Goal: Task Accomplishment & Management: Manage account settings

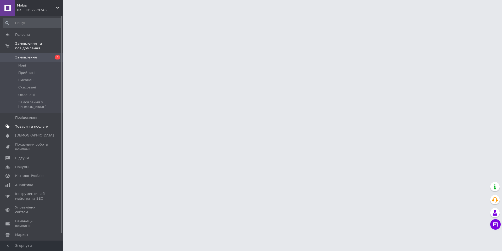
click at [33, 124] on link "Товари та послуги" at bounding box center [32, 126] width 64 height 9
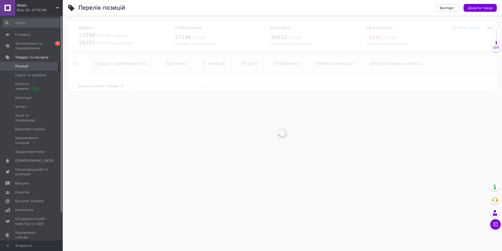
click at [200, 87] on div at bounding box center [282, 134] width 439 height 236
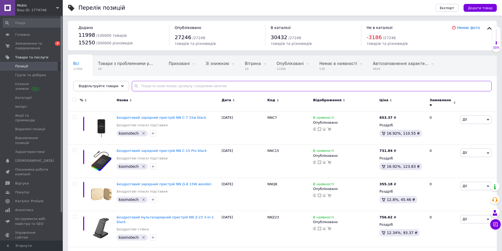
click at [200, 87] on input "text" at bounding box center [312, 86] width 360 height 10
type input "т"
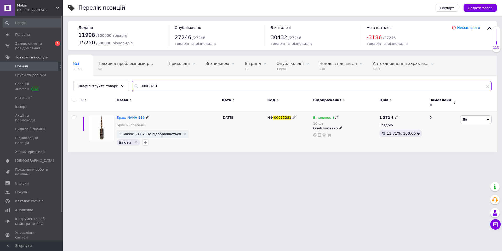
type input "-00013281"
click at [103, 127] on img at bounding box center [101, 128] width 25 height 25
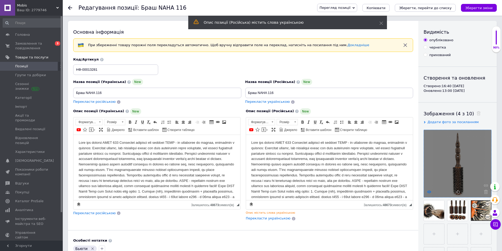
click at [429, 191] on use at bounding box center [429, 192] width 4 height 3
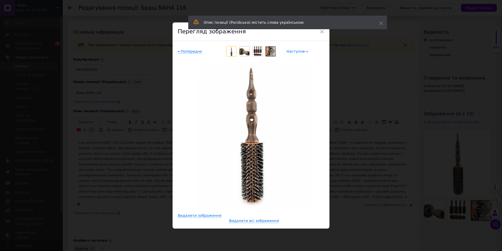
click at [299, 53] on span "Наступне →" at bounding box center [296, 51] width 21 height 4
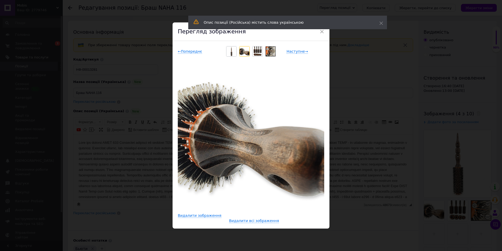
click at [296, 55] on div "← Попереднє Наступне →" at bounding box center [251, 51] width 146 height 10
click at [297, 52] on span "Наступне →" at bounding box center [296, 51] width 21 height 4
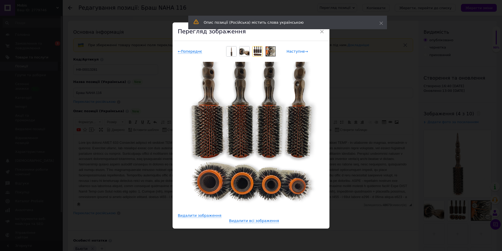
click at [297, 52] on span "Наступне →" at bounding box center [296, 51] width 21 height 4
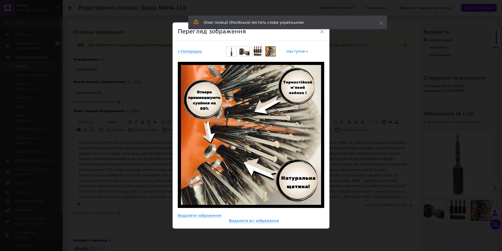
click at [296, 52] on span "Наступне →" at bounding box center [296, 51] width 21 height 4
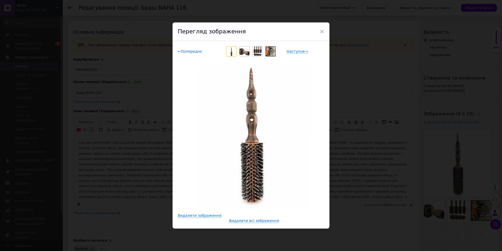
click at [193, 51] on span "← Попереднє" at bounding box center [190, 51] width 24 height 4
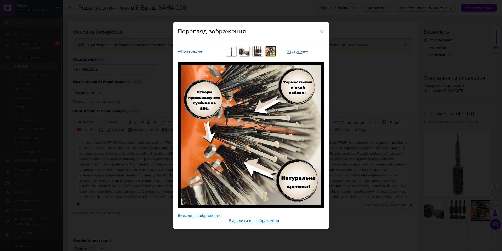
click at [194, 52] on span "← Попереднє" at bounding box center [190, 51] width 24 height 4
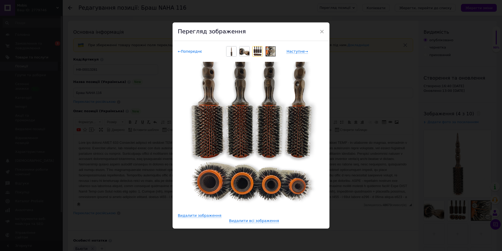
click at [194, 52] on span "← Попереднє" at bounding box center [190, 51] width 24 height 4
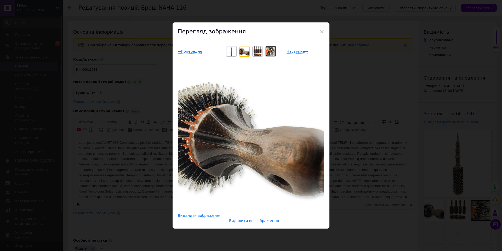
click at [297, 54] on div "← Попереднє Наступне →" at bounding box center [251, 51] width 146 height 10
click at [295, 49] on span "Наступне →" at bounding box center [296, 51] width 21 height 4
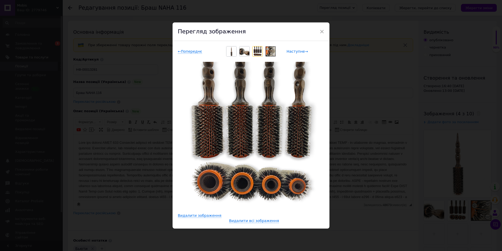
click at [295, 51] on span "Наступне →" at bounding box center [296, 51] width 21 height 4
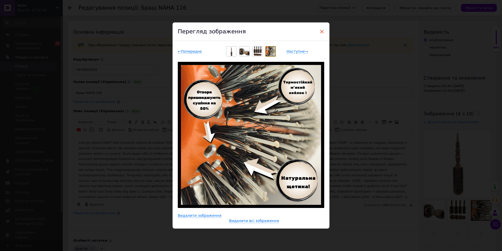
click at [321, 30] on span "×" at bounding box center [321, 31] width 5 height 9
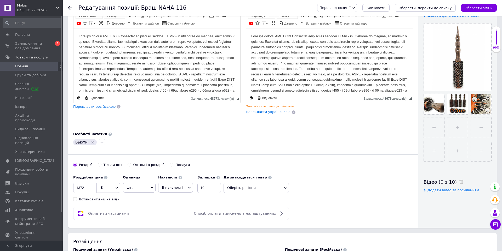
scroll to position [107, 0]
click at [102, 185] on span "₴" at bounding box center [101, 187] width 3 height 4
click at [91, 185] on input "1372" at bounding box center [85, 187] width 24 height 10
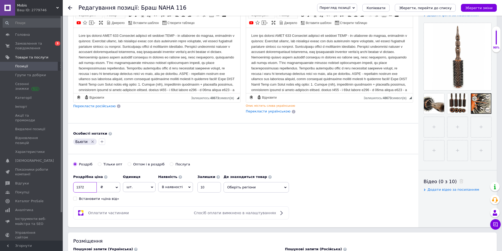
click at [91, 185] on input "1372" at bounding box center [85, 187] width 24 height 10
click at [83, 188] on input "1372" at bounding box center [85, 187] width 24 height 10
click at [89, 189] on input "1372" at bounding box center [85, 187] width 24 height 10
click at [67, 10] on div "Редагування позиції: Браш NAHA 116 Перегляд позиції Зберегти та переглянути на …" at bounding box center [282, 8] width 439 height 16
click at [68, 8] on use at bounding box center [70, 8] width 4 height 4
